Goal: Task Accomplishment & Management: Manage account settings

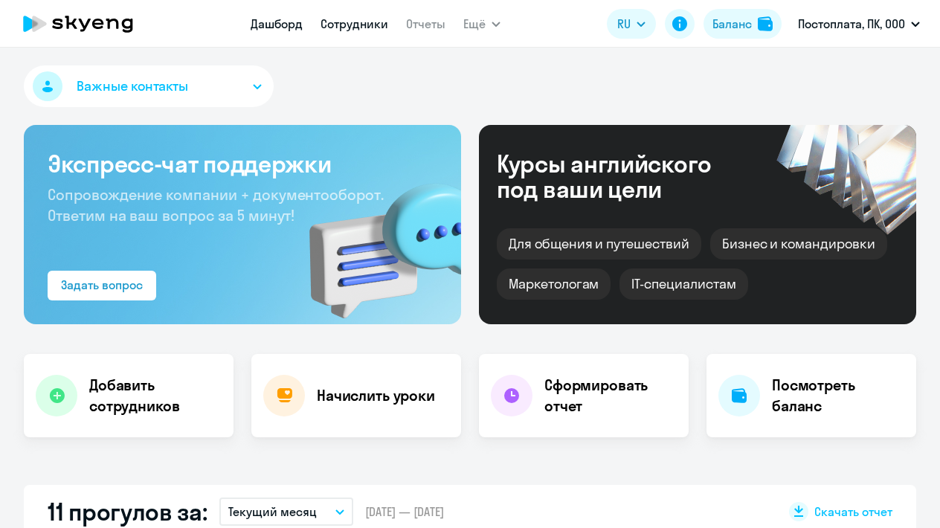
click at [344, 23] on link "Сотрудники" at bounding box center [355, 23] width 68 height 15
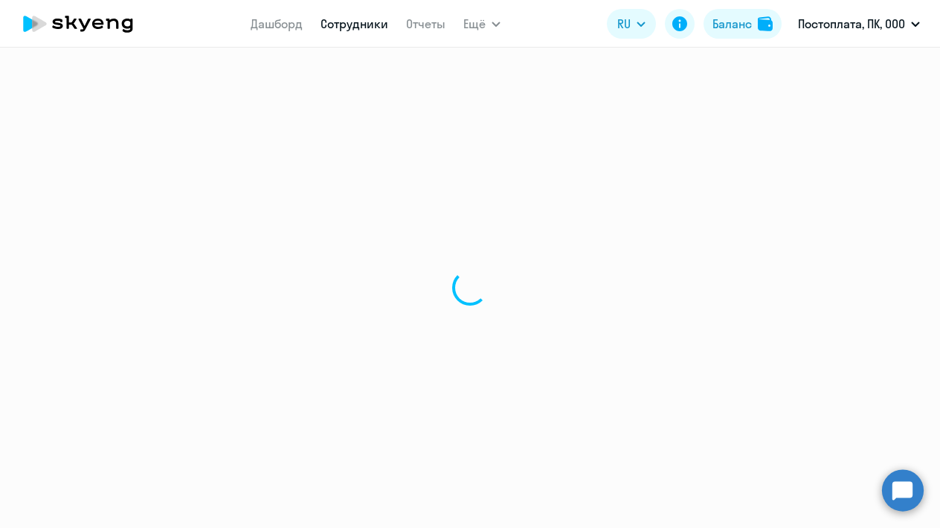
select select "30"
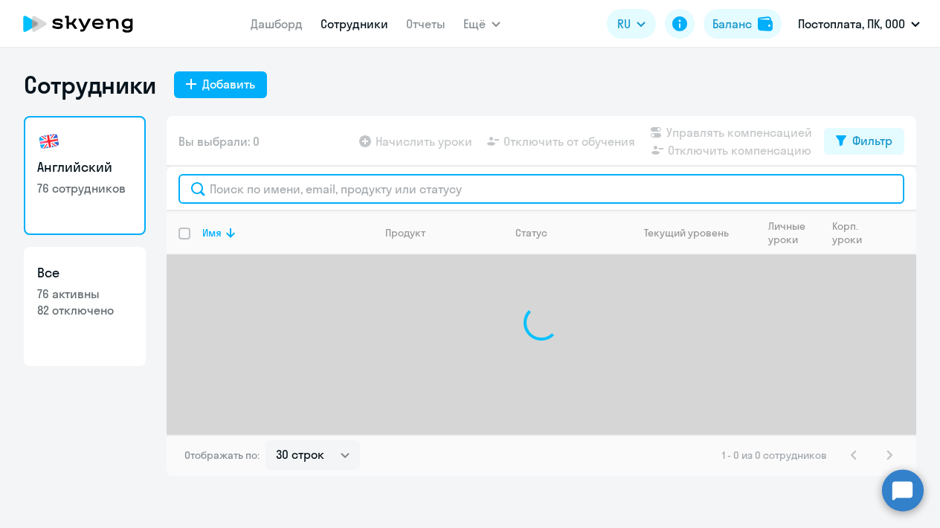
click at [357, 198] on input "text" at bounding box center [542, 189] width 726 height 30
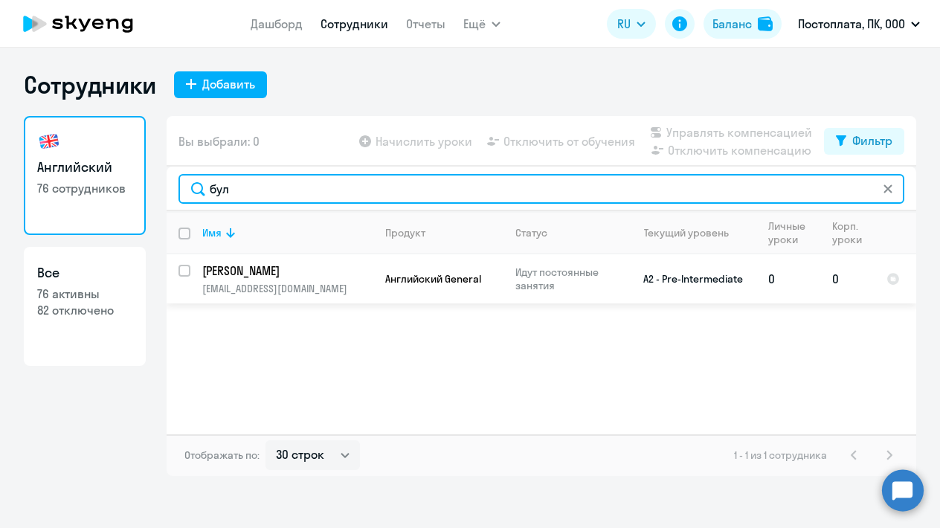
type input "бул"
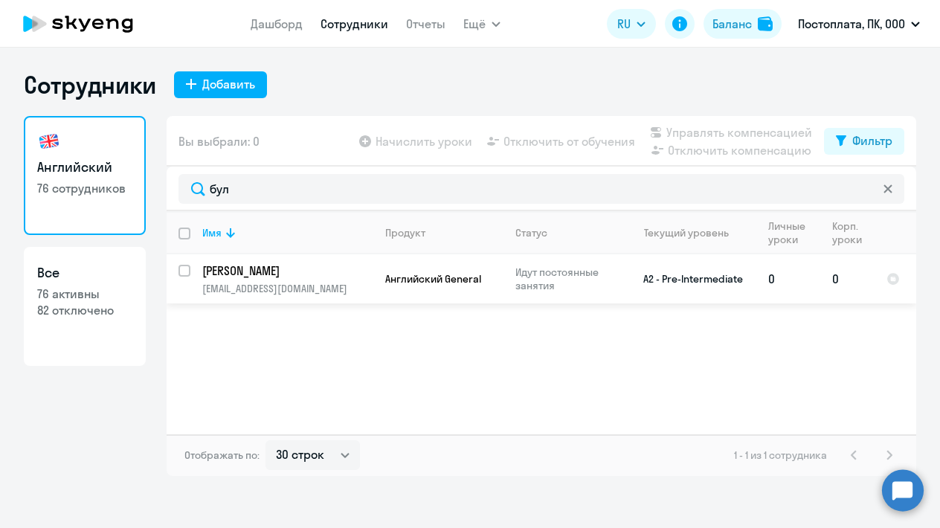
click at [242, 270] on p "[PERSON_NAME]" at bounding box center [286, 271] width 168 height 16
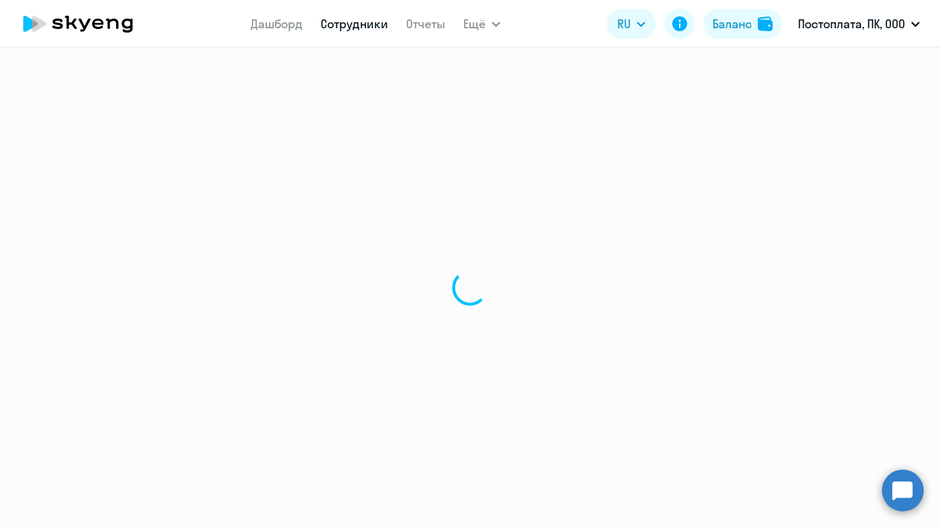
select select "english"
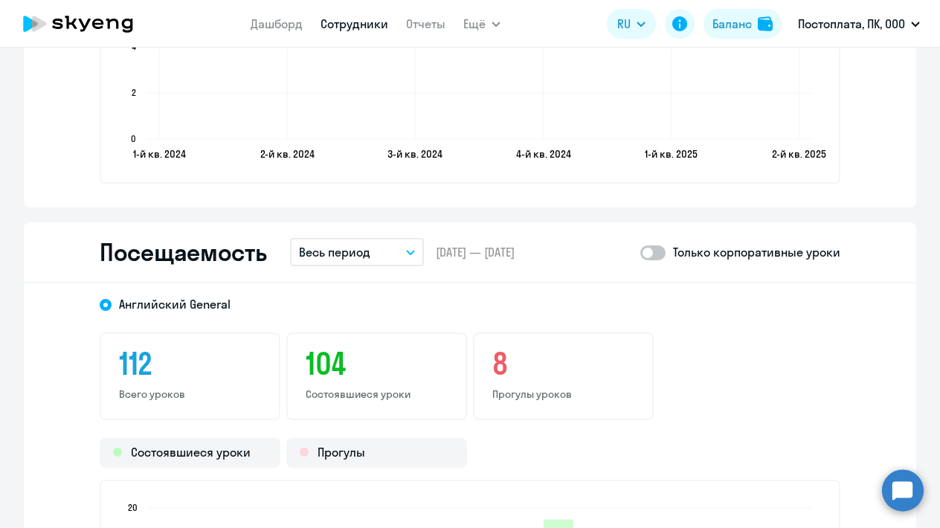
scroll to position [1844, 0]
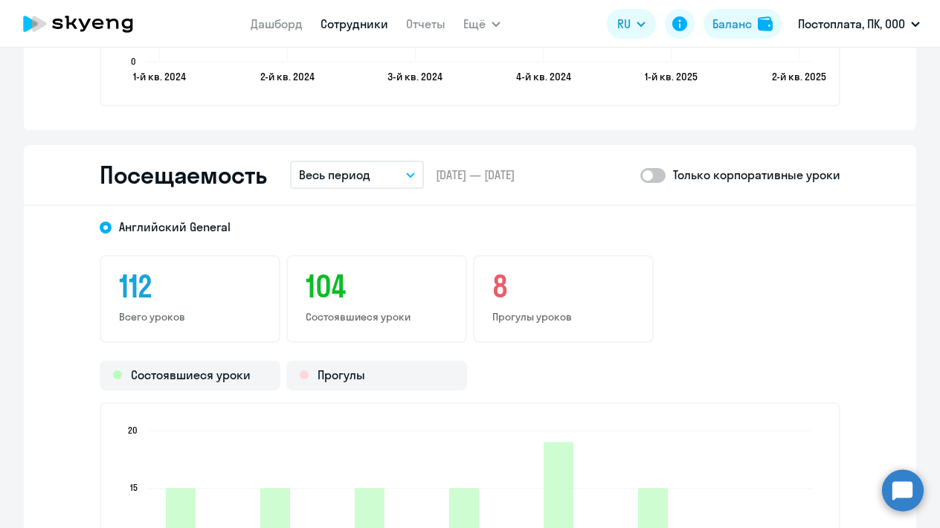
click at [661, 177] on span at bounding box center [652, 175] width 25 height 15
click at [640, 176] on input "checkbox" at bounding box center [640, 175] width 1 height 1
checkbox input "true"
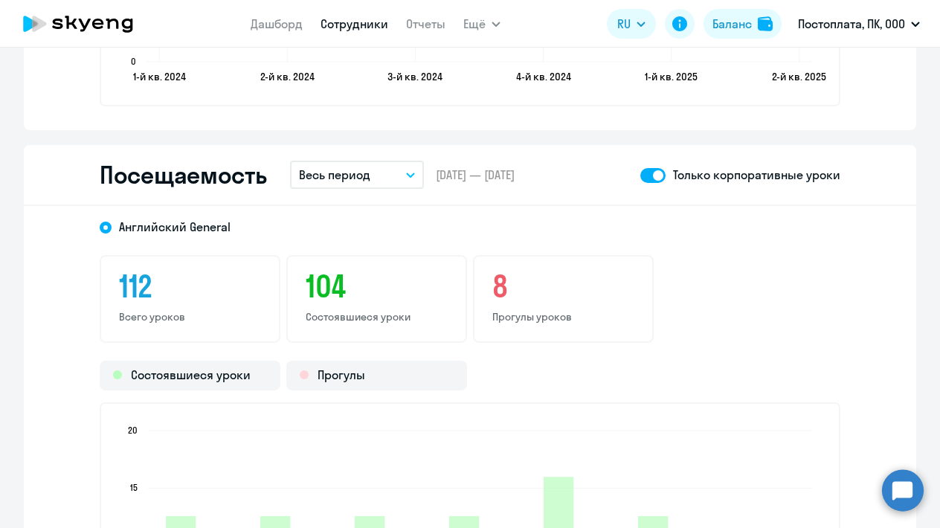
click at [338, 177] on p "Весь период" at bounding box center [334, 175] width 71 height 18
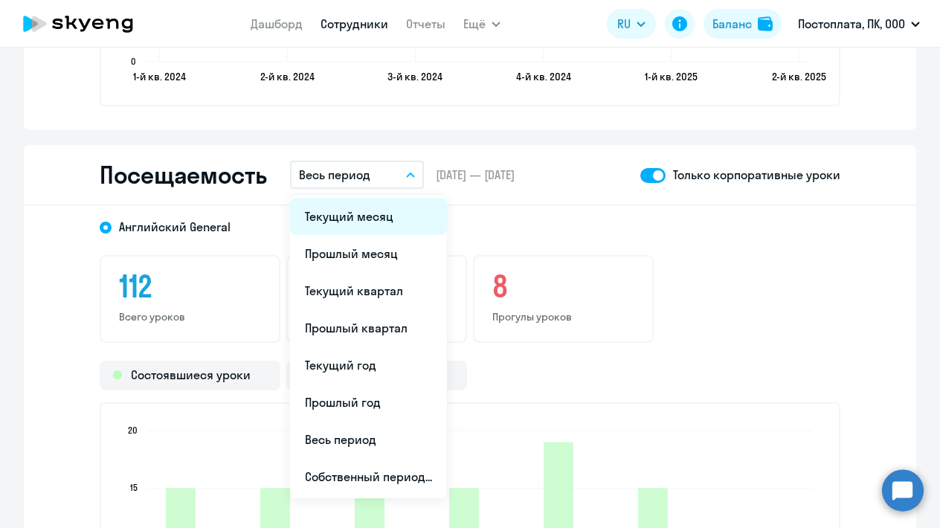
click at [333, 222] on li "Текущий месяц" at bounding box center [368, 216] width 157 height 37
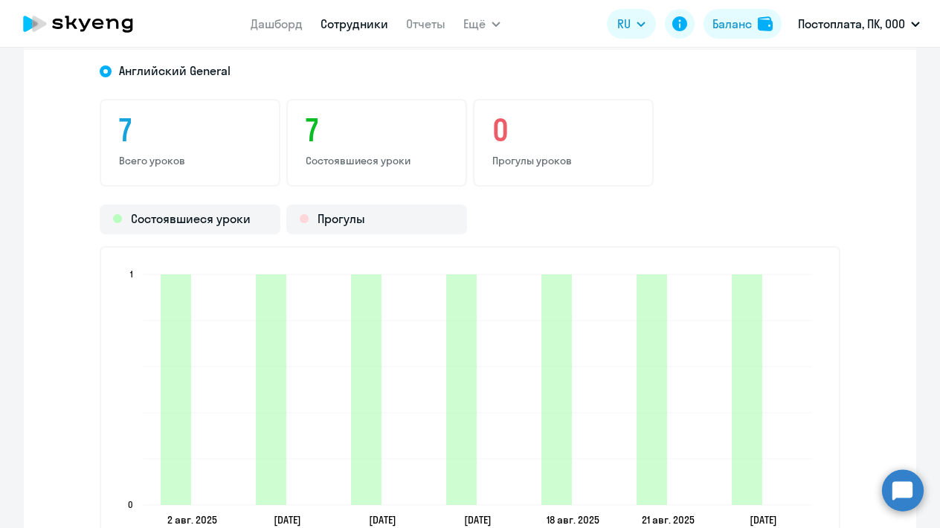
scroll to position [1996, 0]
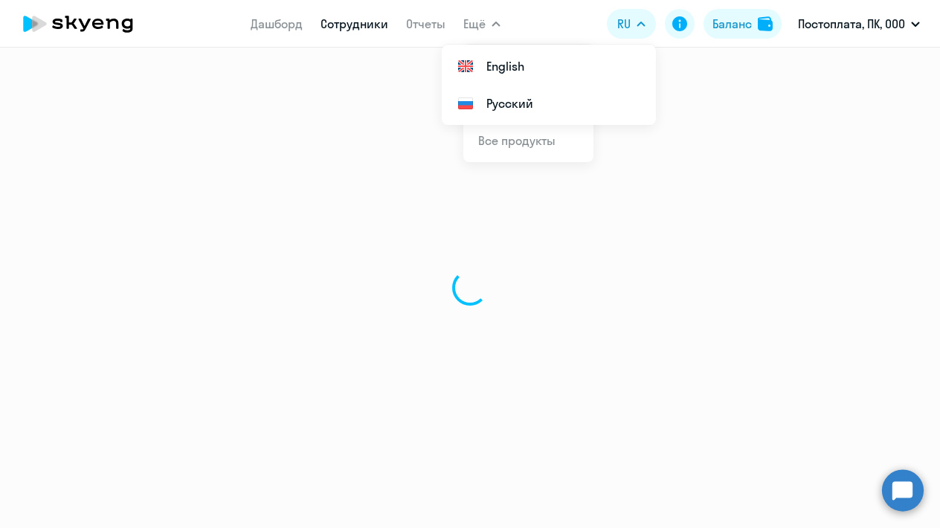
select select "30"
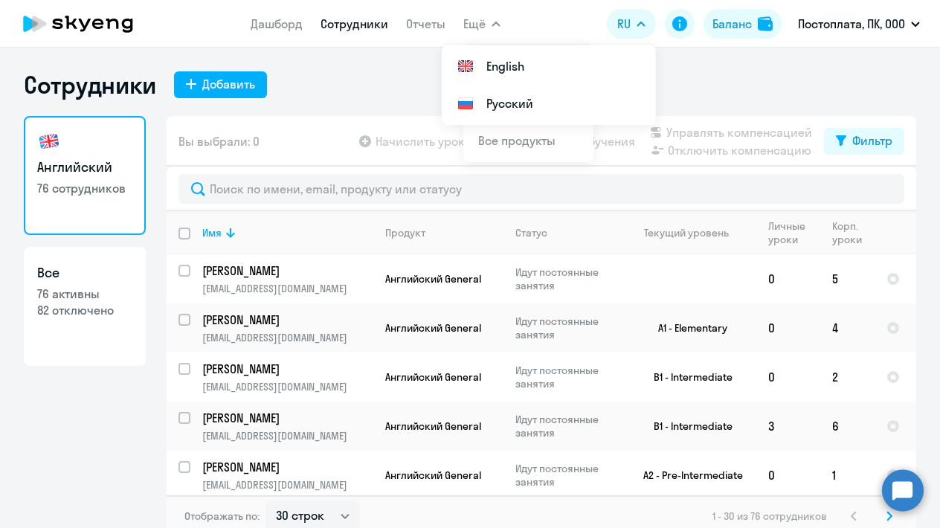
click at [373, 86] on div "Сотрудники Добавить" at bounding box center [470, 85] width 893 height 30
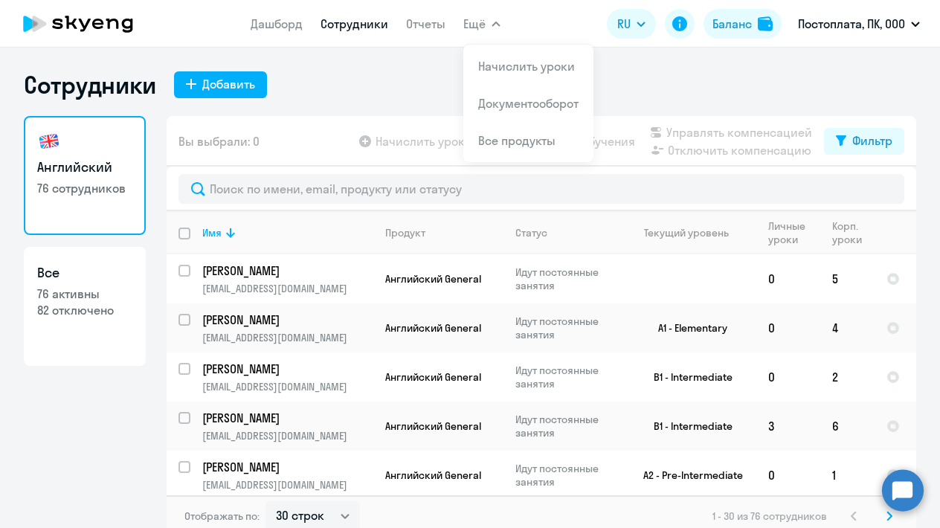
click at [472, 28] on span "Ещё" at bounding box center [474, 24] width 22 height 18
click at [497, 64] on link "Начислить уроки" at bounding box center [526, 66] width 97 height 15
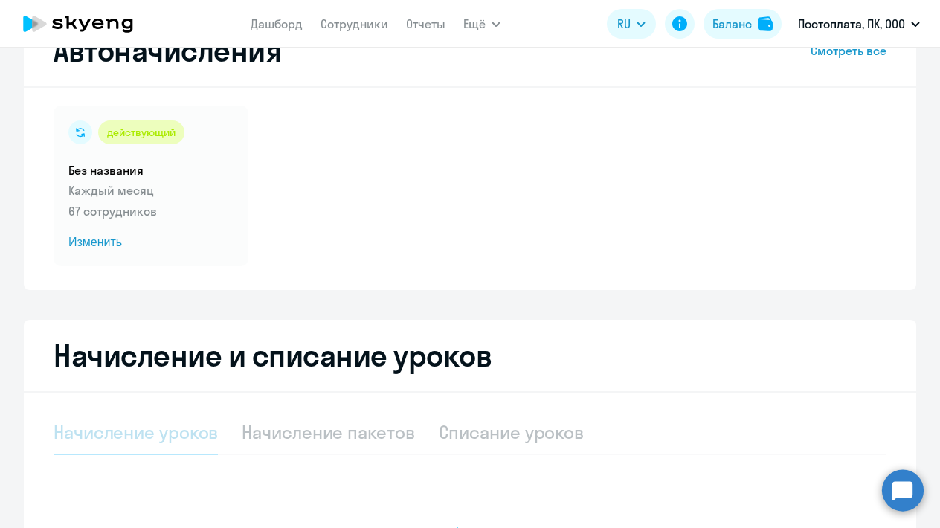
select select "10"
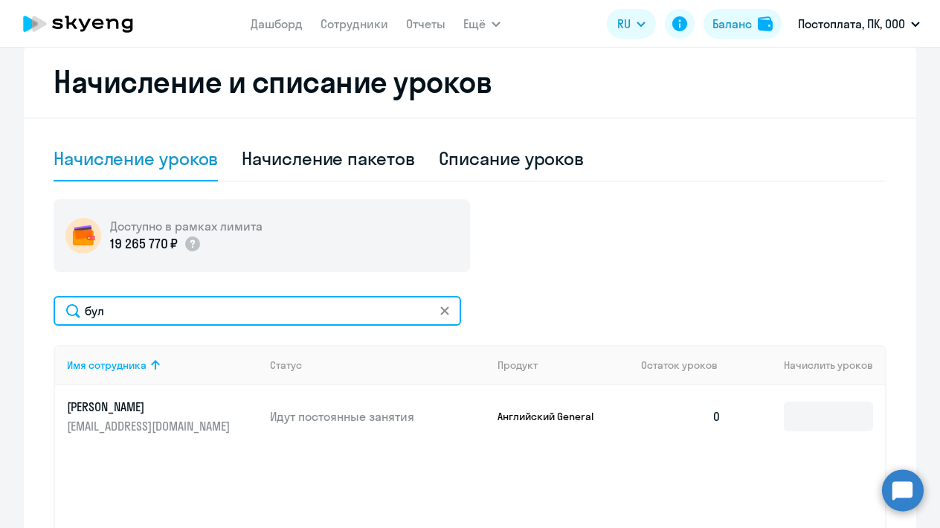
scroll to position [367, 0]
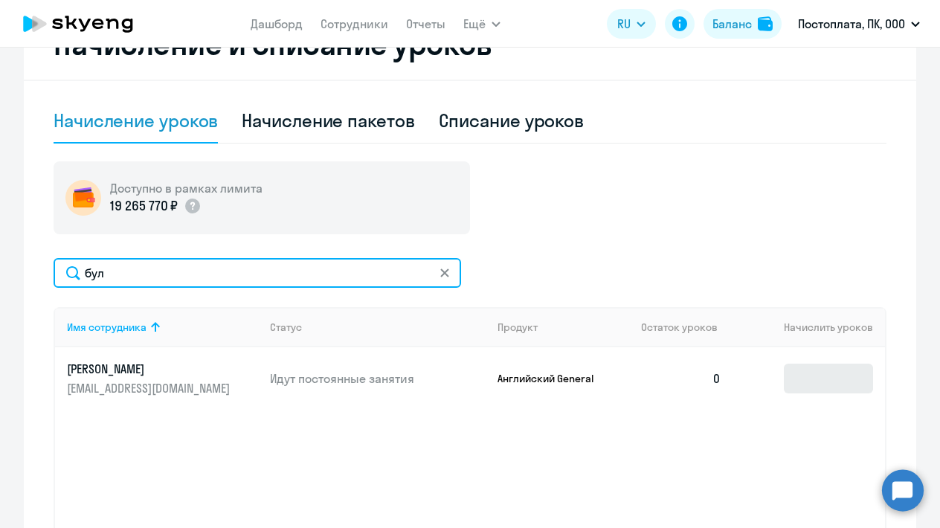
type input "бул"
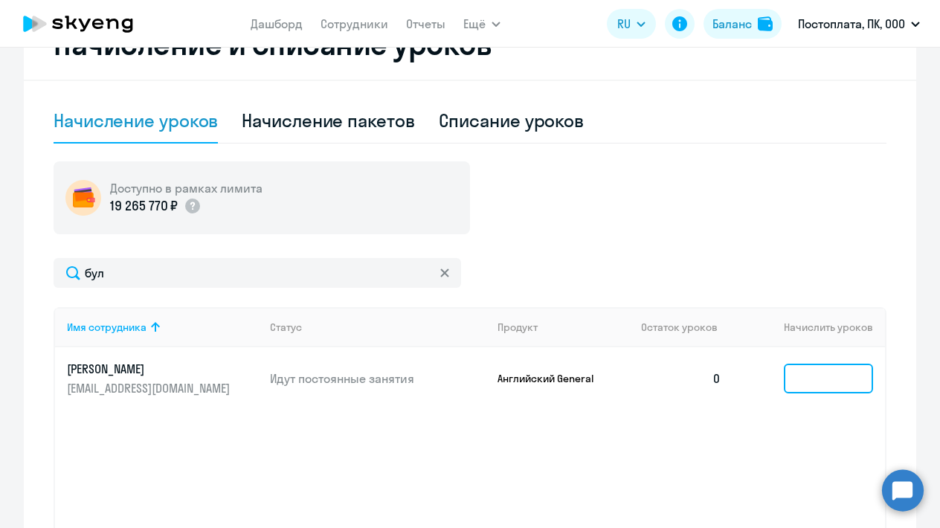
click at [807, 384] on input at bounding box center [828, 379] width 89 height 30
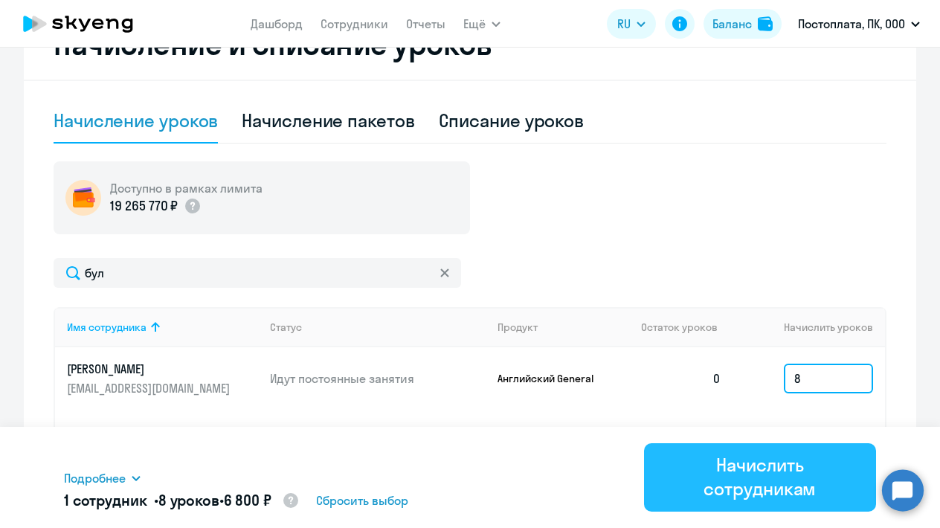
type input "8"
click at [733, 485] on div "Начислить сотрудникам" at bounding box center [760, 477] width 190 height 48
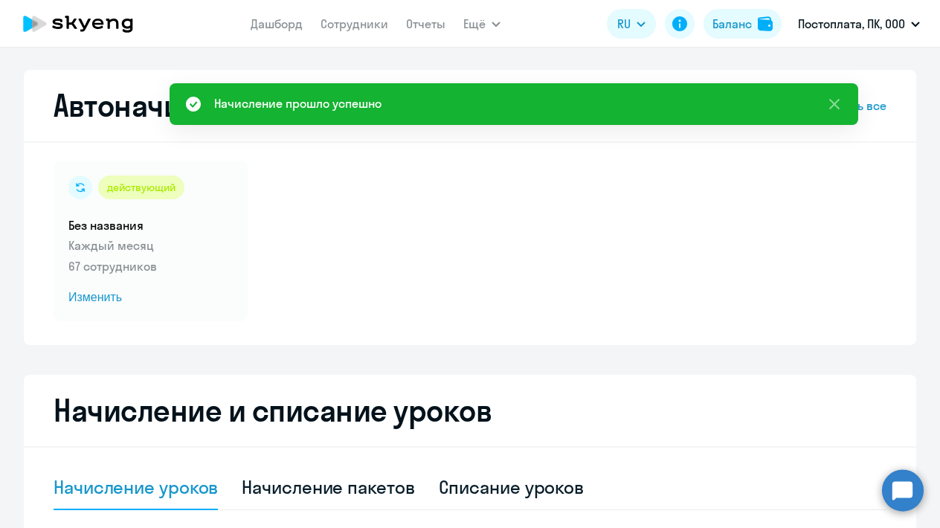
scroll to position [0, 0]
click at [499, 486] on div "Списание уроков" at bounding box center [512, 487] width 146 height 24
select select "10"
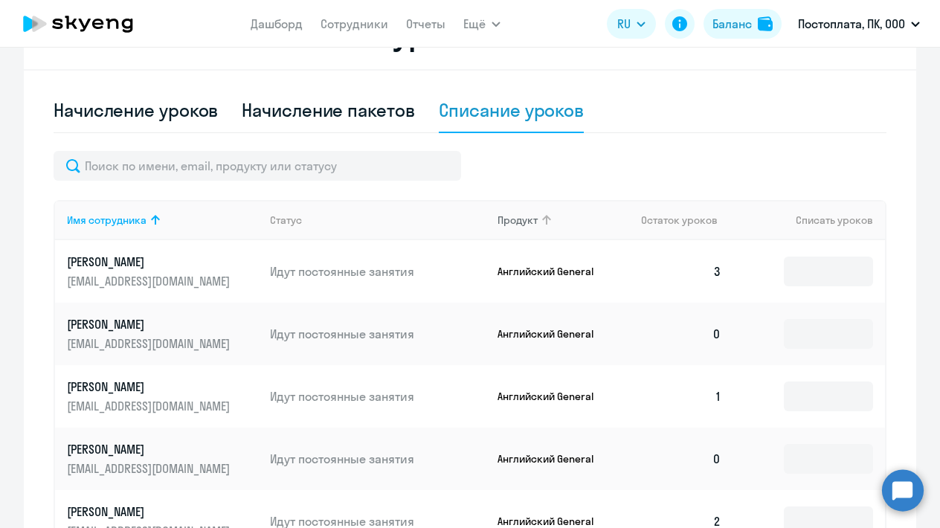
scroll to position [362, 0]
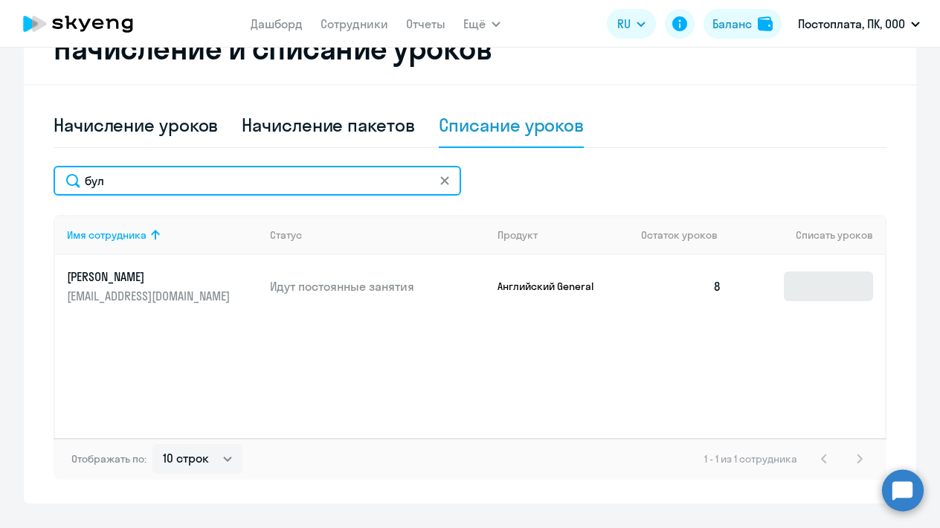
type input "бул"
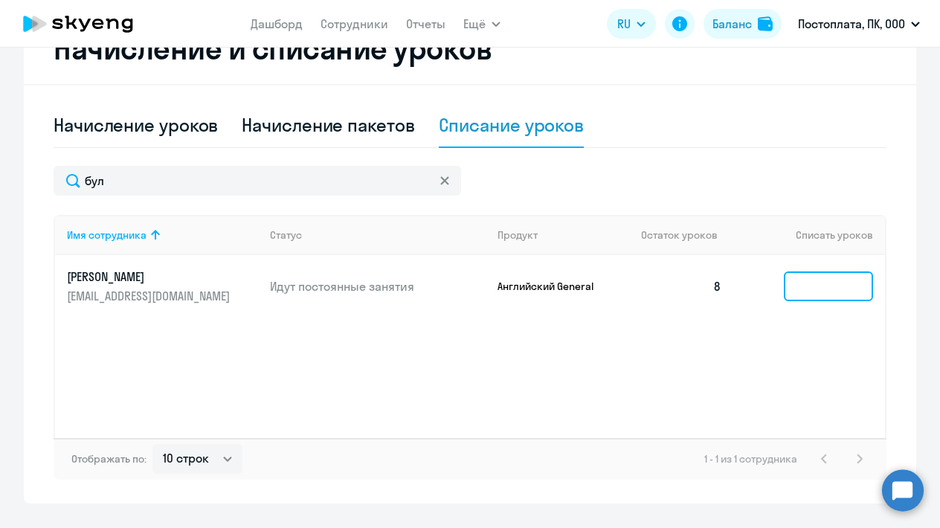
click at [823, 278] on input at bounding box center [828, 287] width 89 height 30
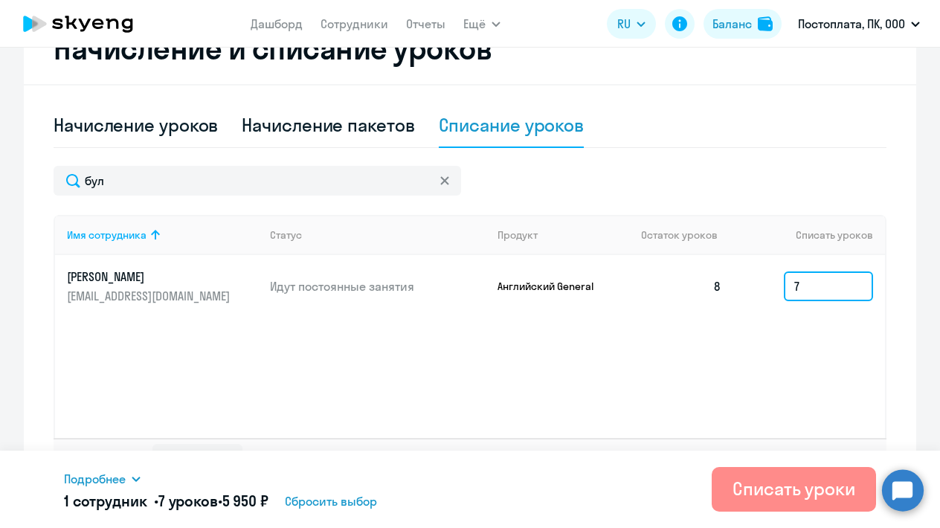
type input "7"
click at [786, 501] on button "Списать уроки" at bounding box center [794, 489] width 164 height 45
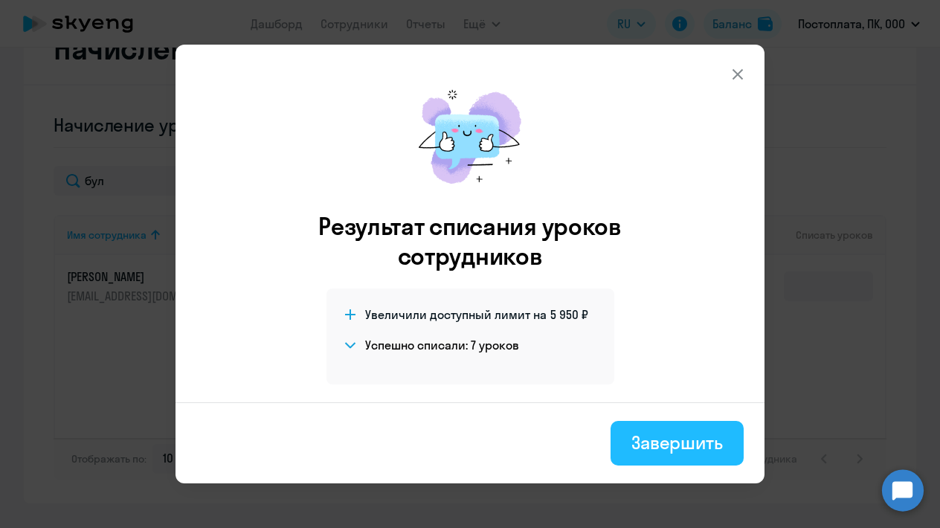
click at [639, 444] on div "Завершить" at bounding box center [677, 443] width 91 height 24
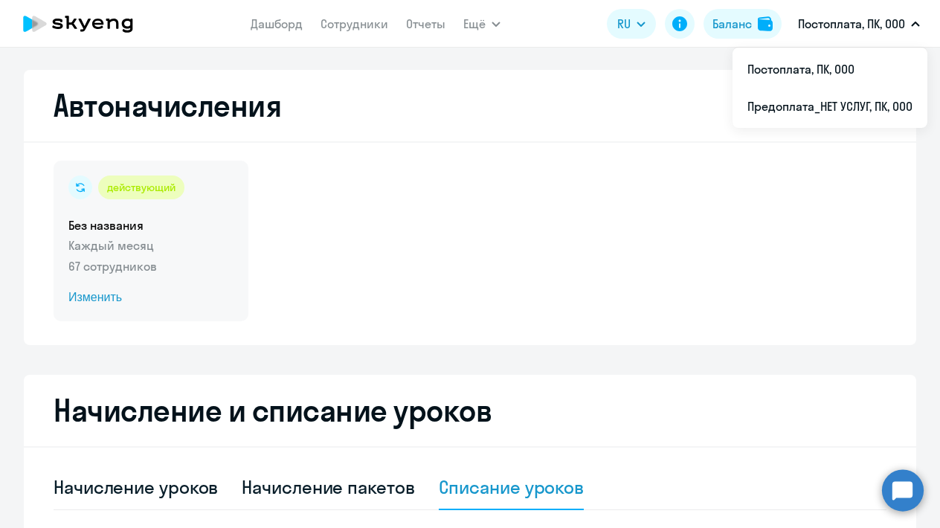
scroll to position [0, 0]
click at [106, 302] on span "Изменить" at bounding box center [150, 298] width 165 height 18
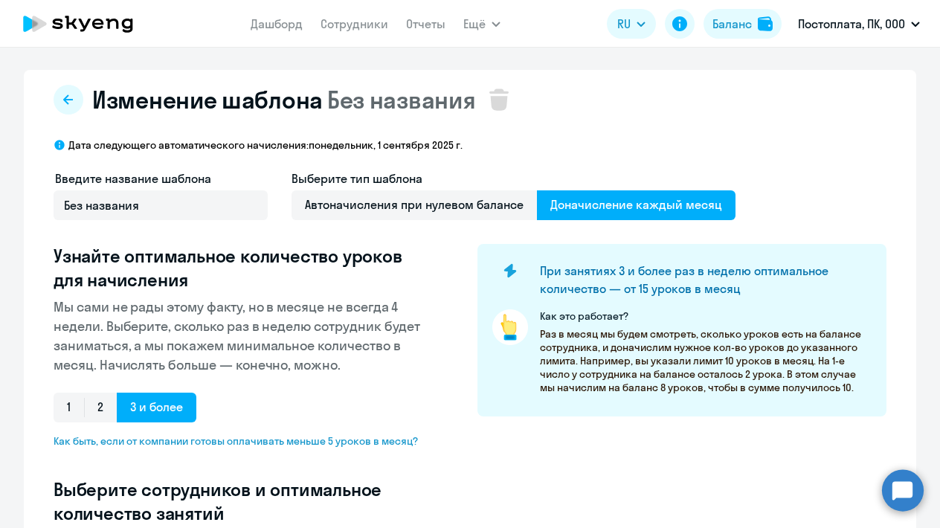
select select "10"
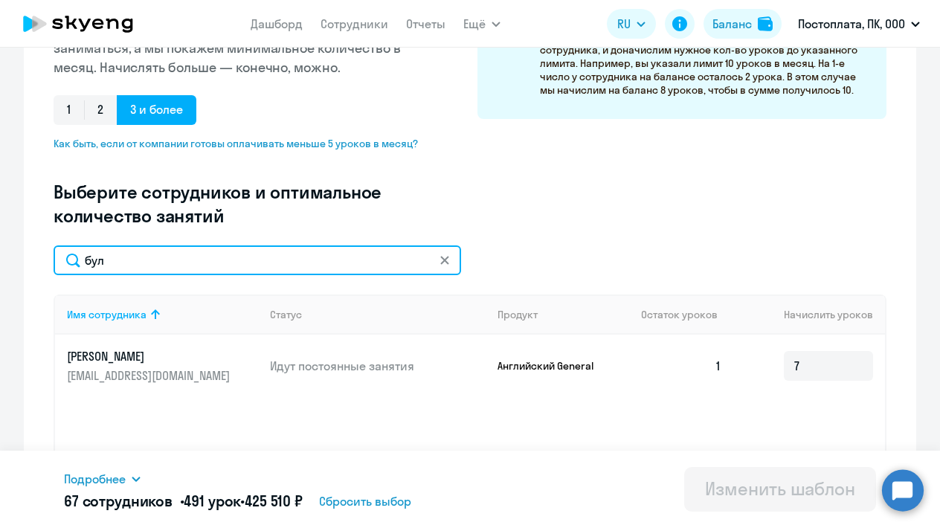
scroll to position [306, 0]
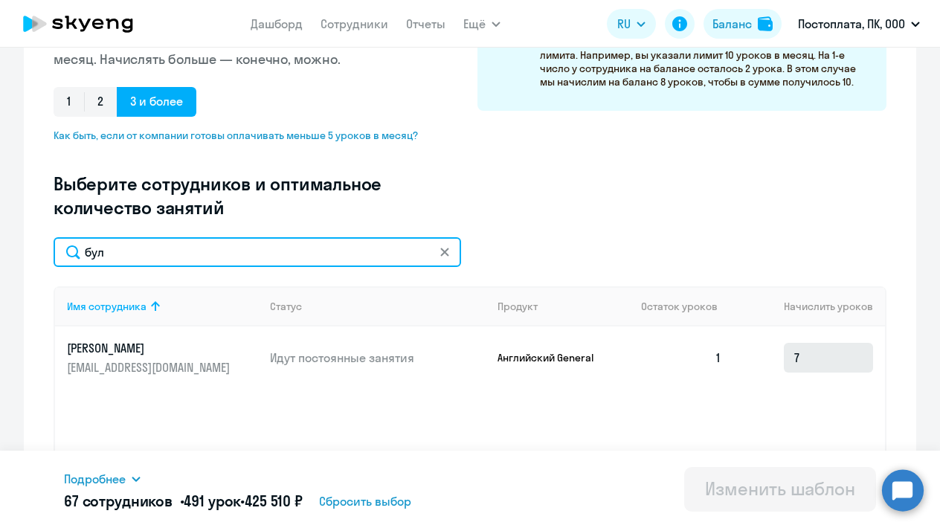
type input "бул"
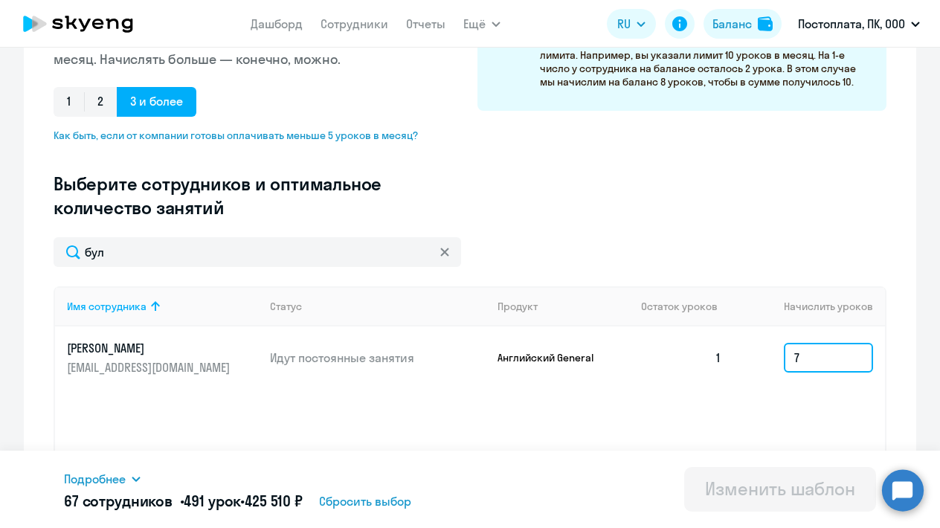
click at [842, 372] on input "7" at bounding box center [828, 358] width 89 height 30
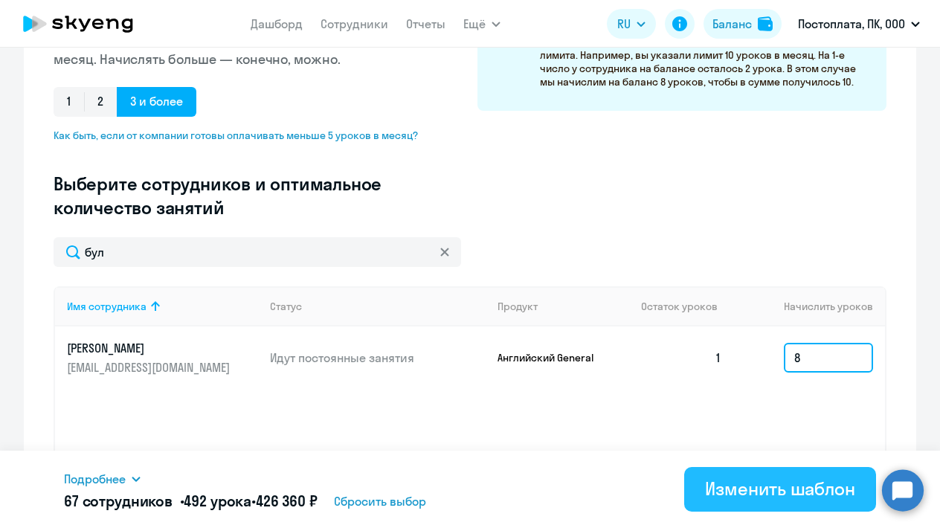
type input "8"
click at [783, 479] on div "Изменить шаблон" at bounding box center [780, 489] width 150 height 24
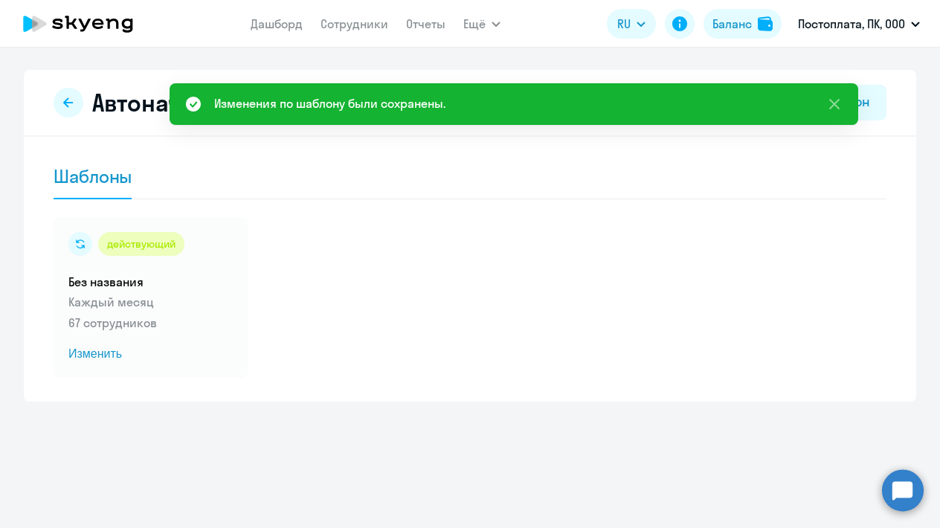
click at [105, 28] on icon at bounding box center [78, 23] width 131 height 37
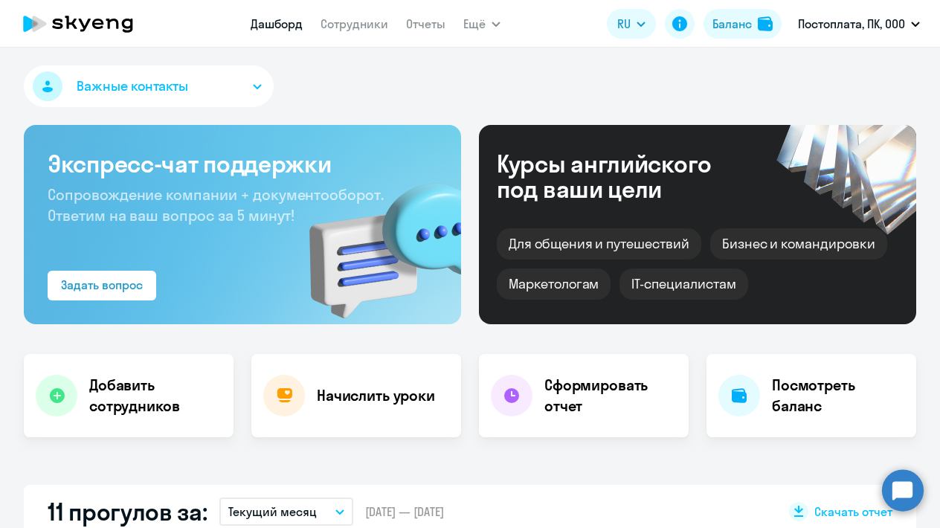
select select "30"
